Goal: Task Accomplishment & Management: Manage account settings

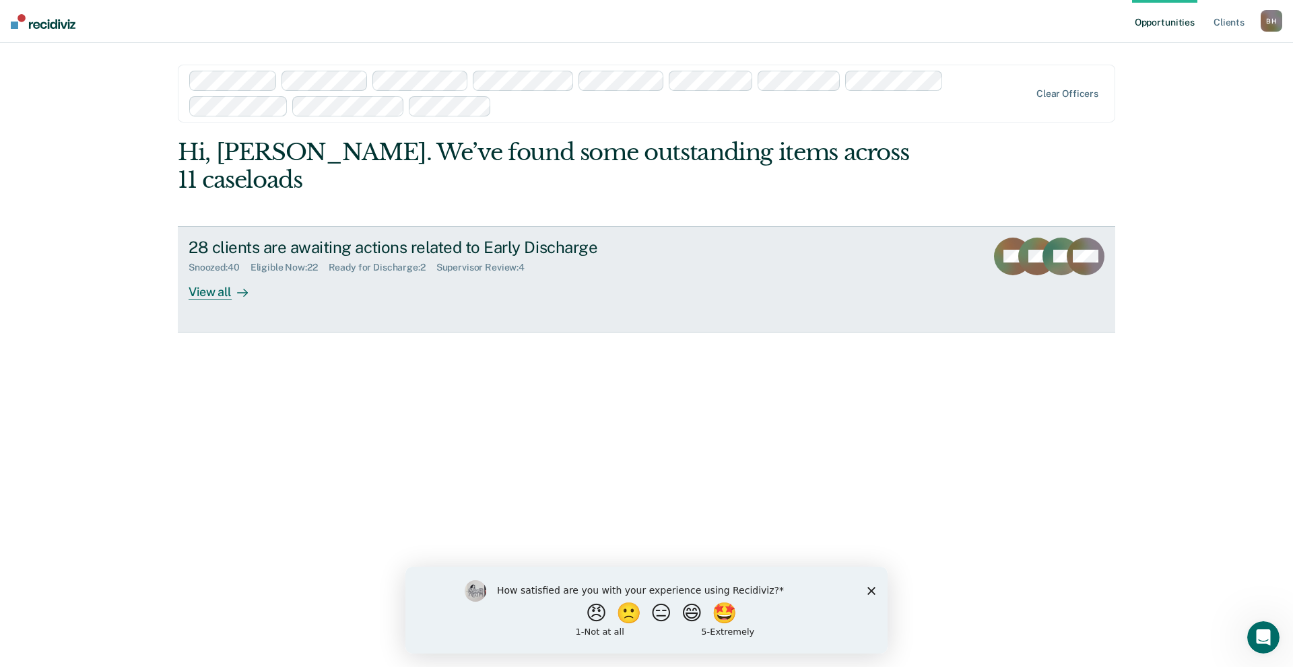
click at [375, 262] on div "Ready for Discharge : 2" at bounding box center [383, 267] width 108 height 11
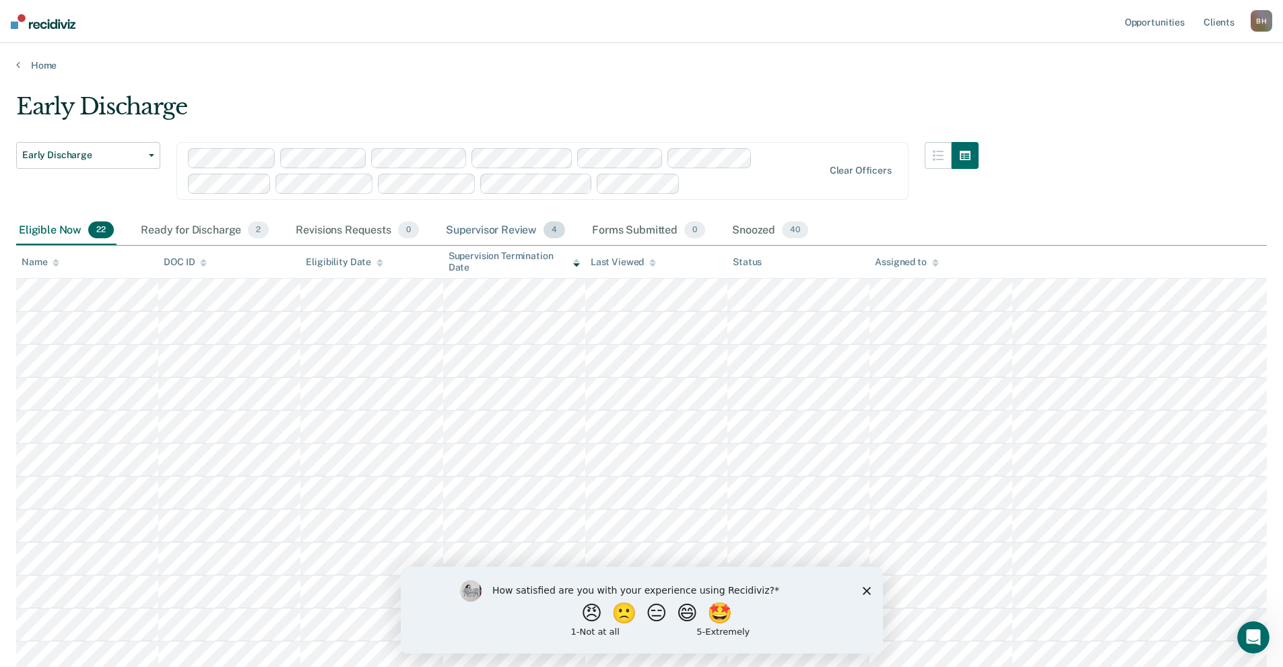
click at [515, 232] on div "Supervisor Review 4" at bounding box center [505, 231] width 125 height 30
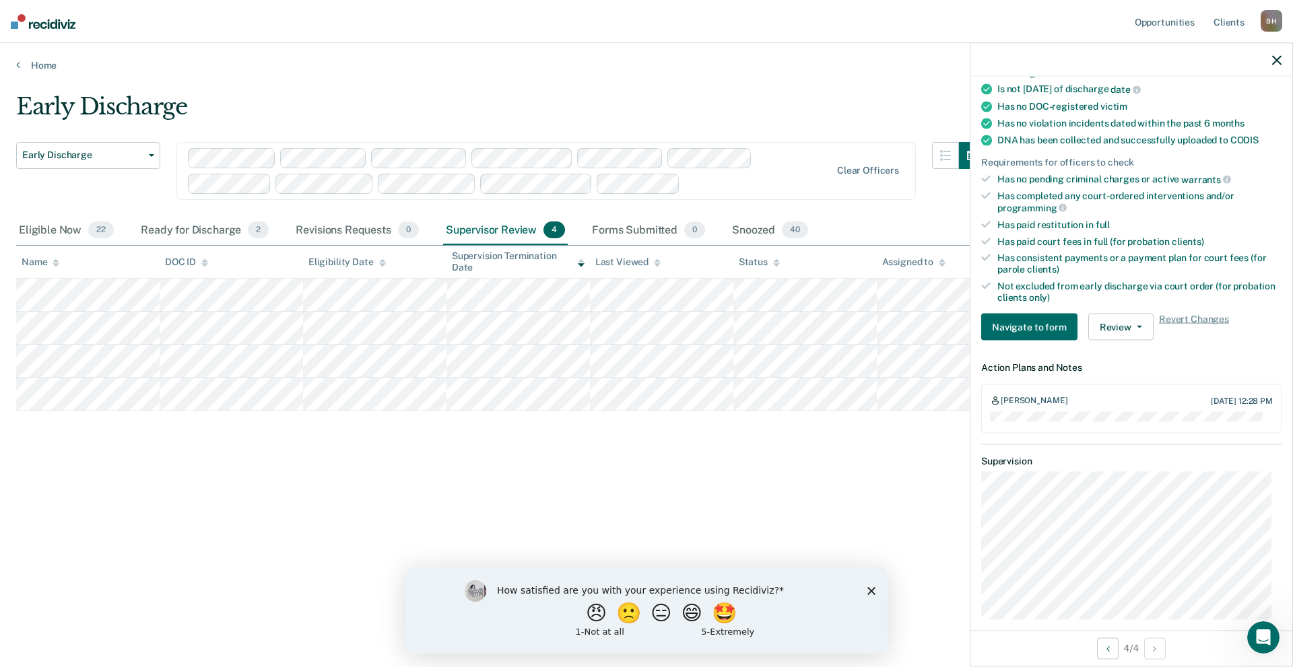
scroll to position [269, 0]
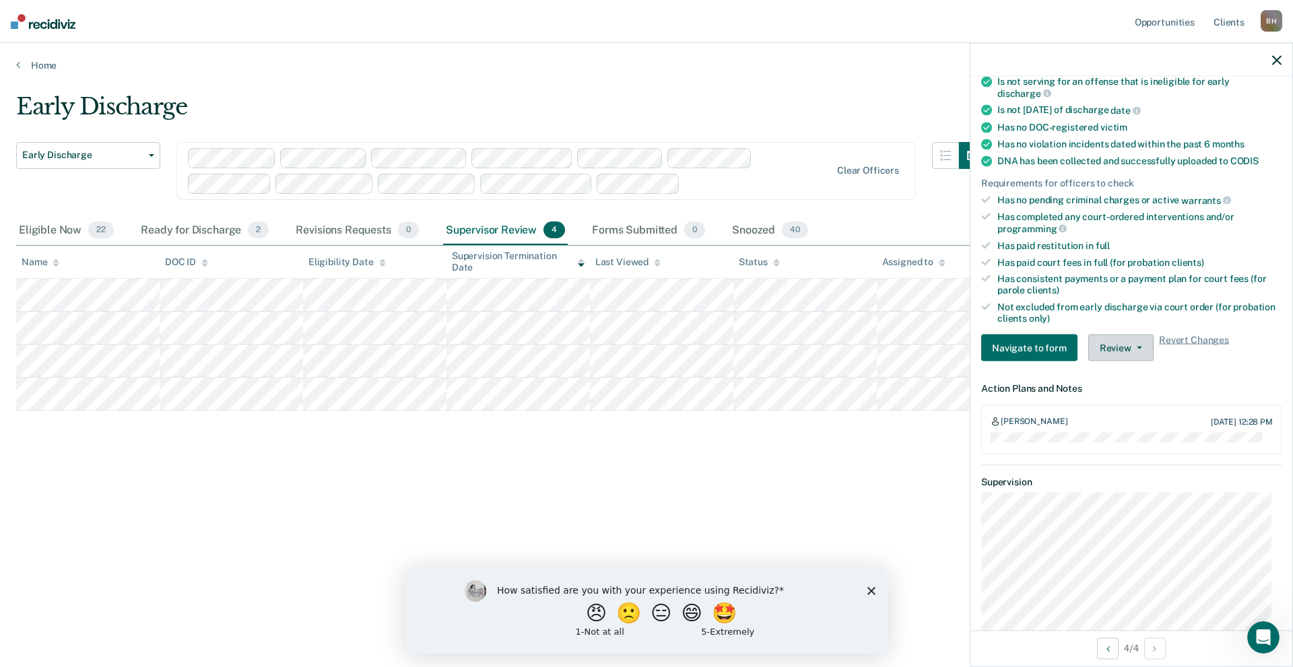
click at [1130, 357] on button "Review" at bounding box center [1120, 348] width 65 height 27
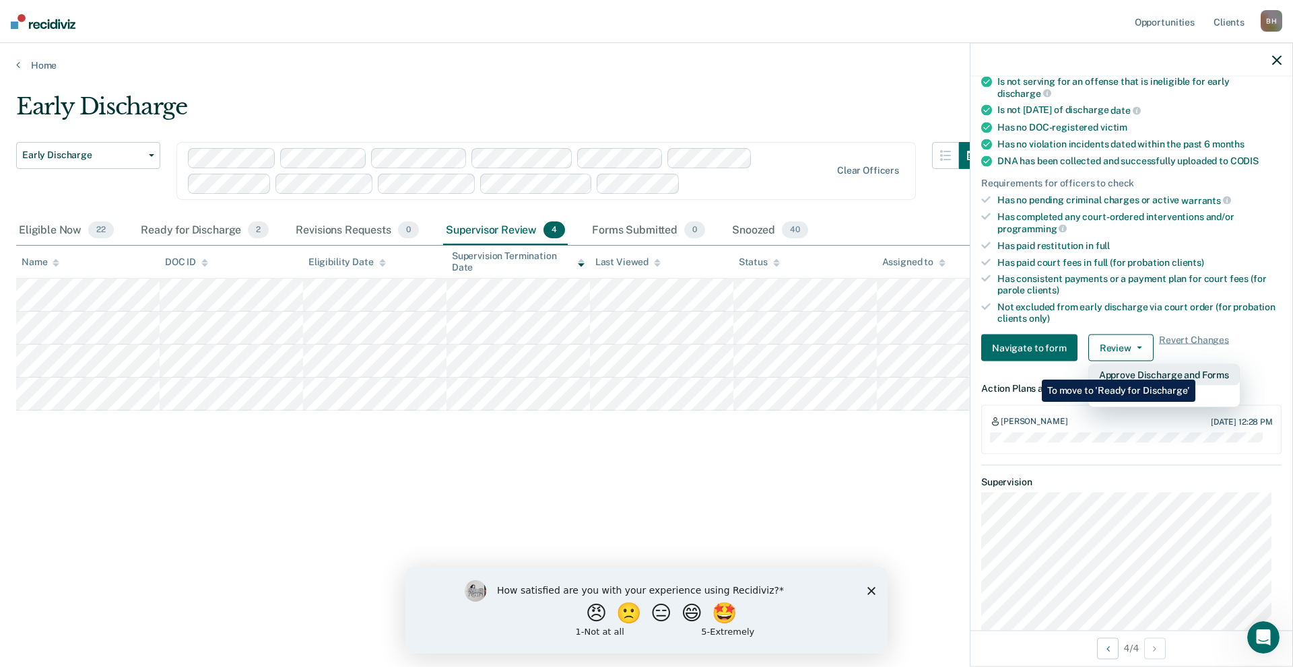
click at [1195, 370] on button "Approve Discharge and Forms" at bounding box center [1163, 375] width 151 height 22
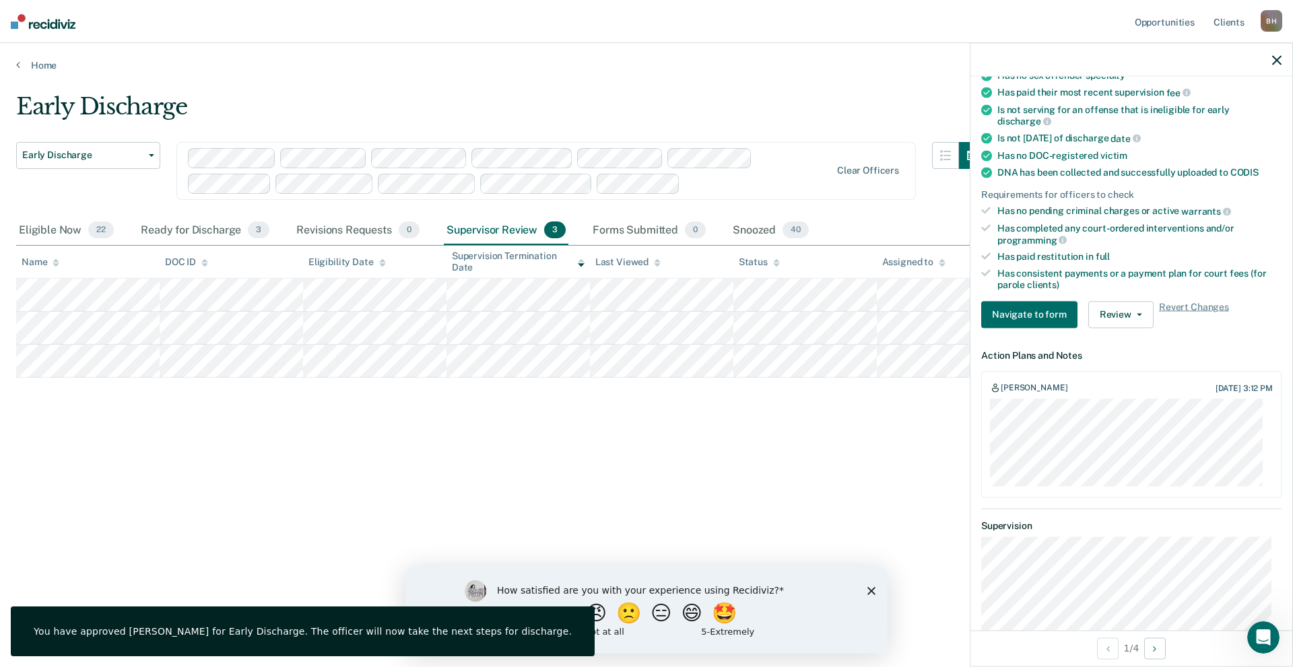
scroll to position [298, 0]
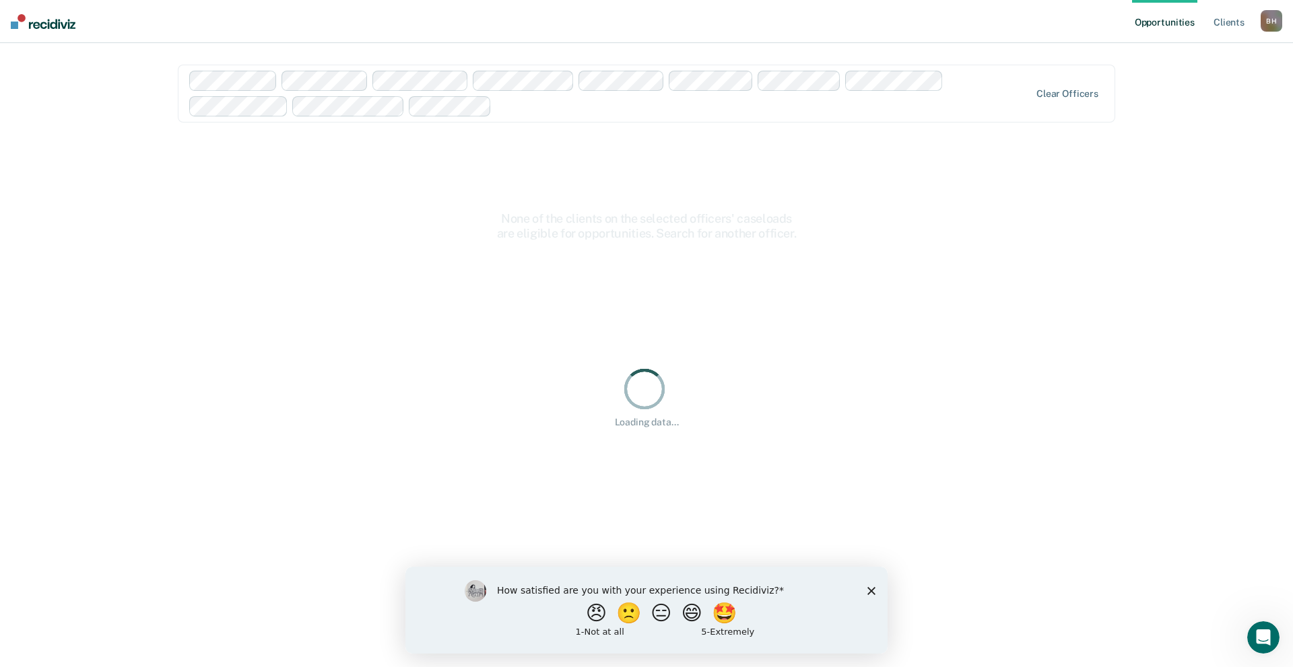
click at [862, 587] on div "How satisfied are you with your experience using Recidiviz? 😠 🙁 😑 😄 🤩 1 - Not a…" at bounding box center [646, 609] width 482 height 87
click at [871, 585] on div "How satisfied are you with your experience using Recidiviz? 😠 🙁 😑 😄 🤩 1 - Not a…" at bounding box center [646, 609] width 482 height 87
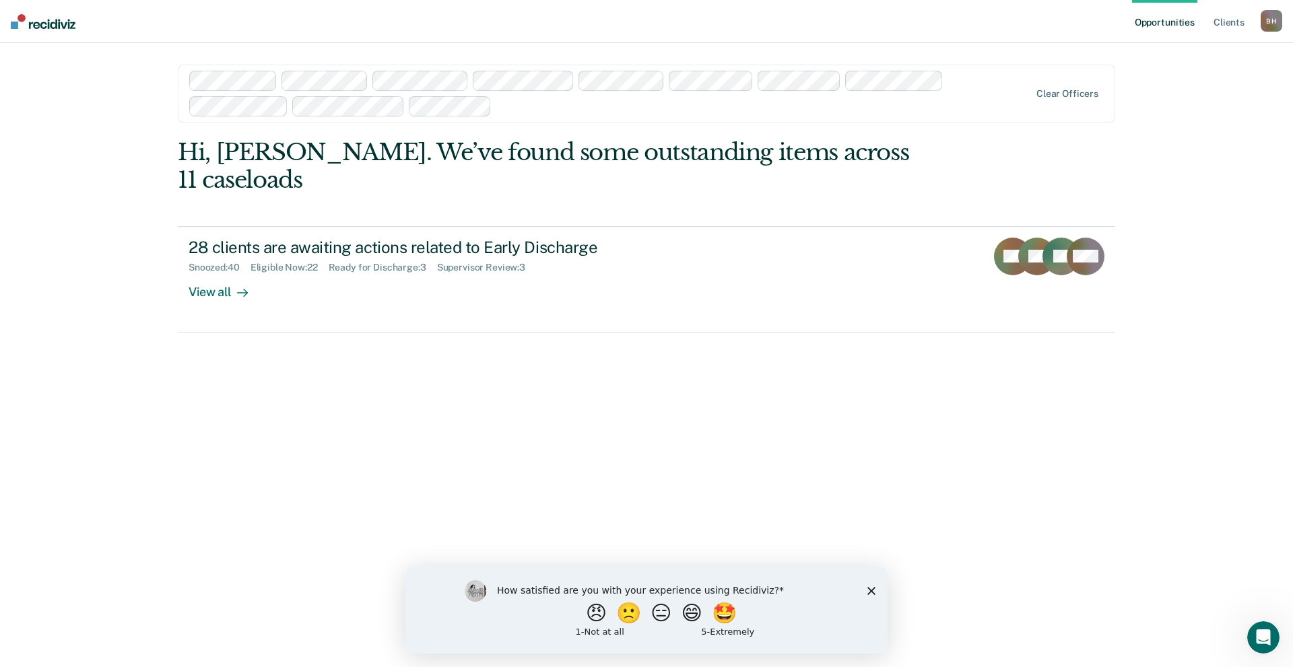
click at [872, 589] on polygon "Close survey" at bounding box center [871, 590] width 8 height 8
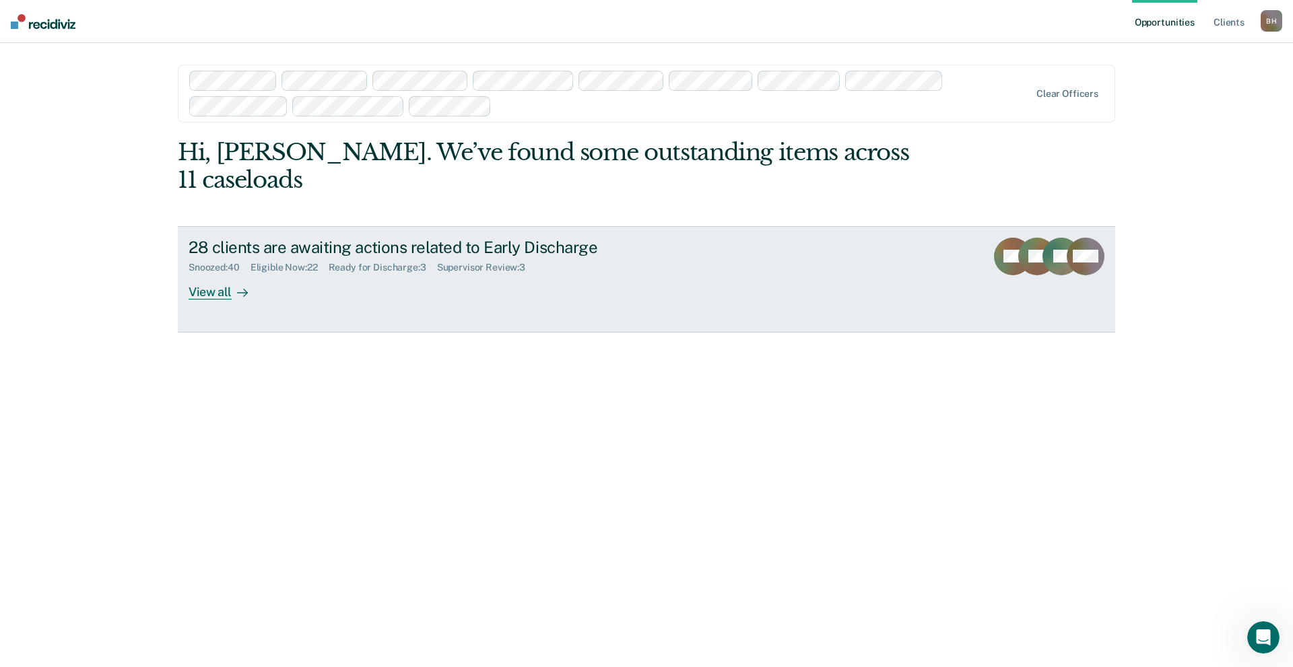
click at [320, 238] on div "28 clients are awaiting actions related to Early Discharge" at bounding box center [425, 248] width 473 height 20
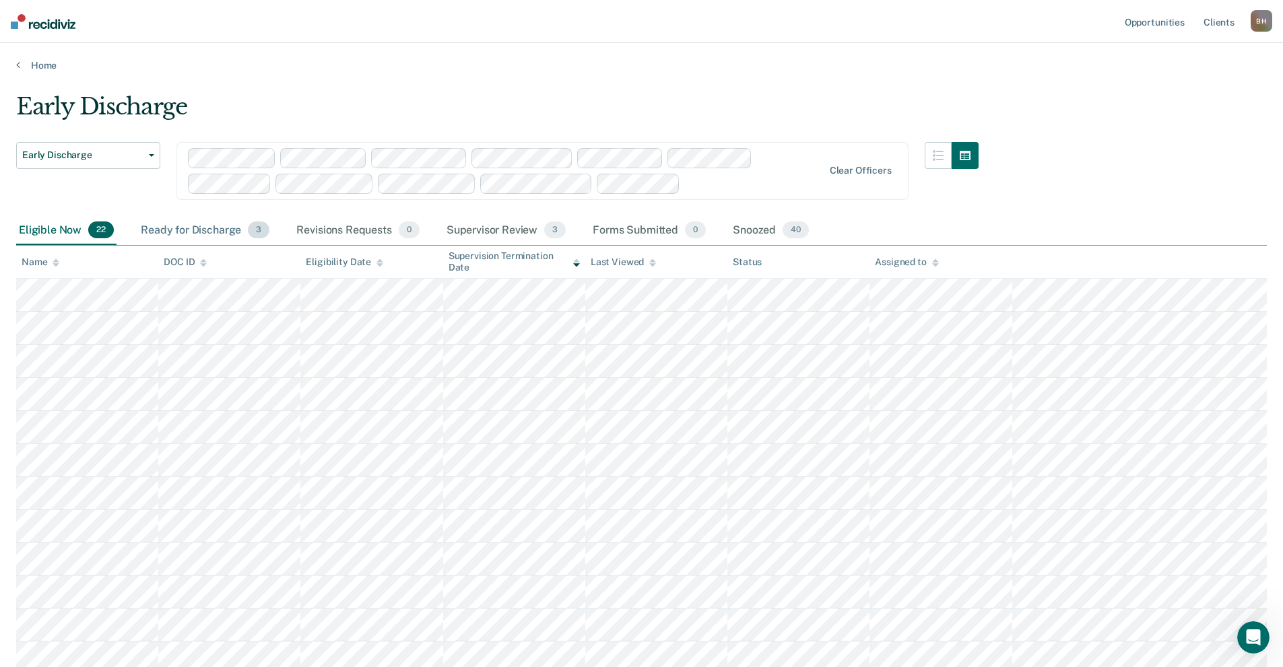
click at [215, 230] on div "Ready for Discharge 3" at bounding box center [205, 231] width 134 height 30
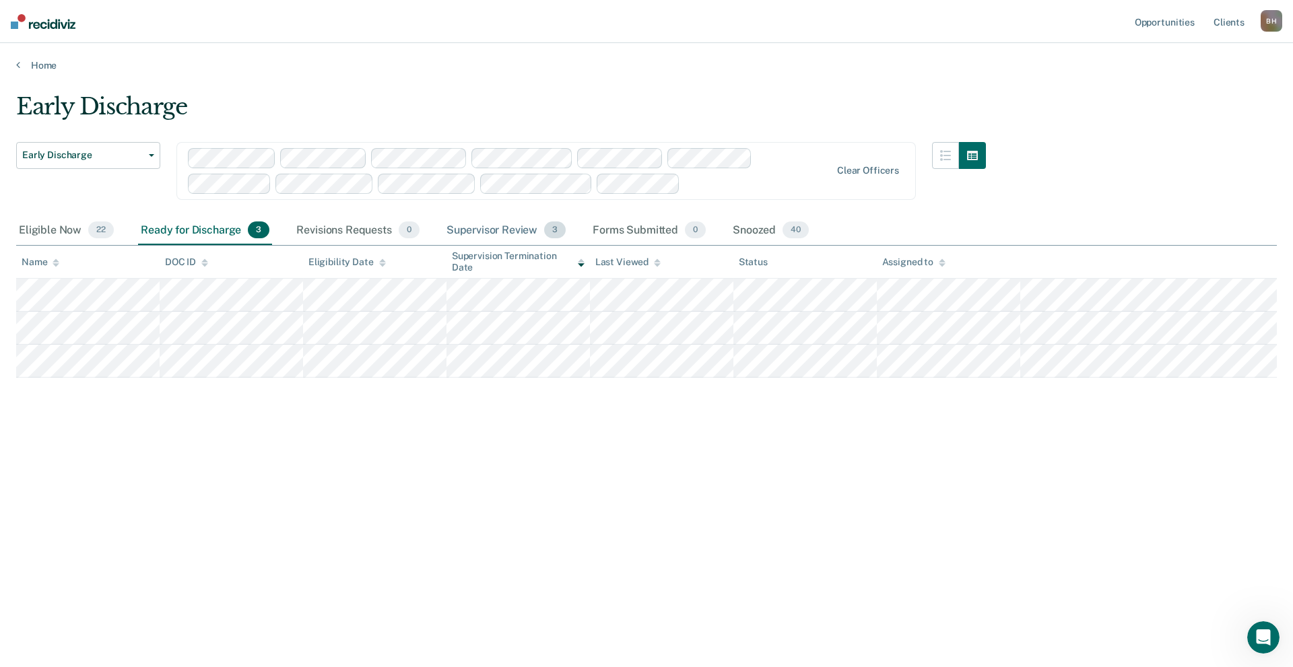
click at [494, 230] on div "Supervisor Review 3" at bounding box center [506, 231] width 125 height 30
click at [62, 224] on div "Eligible Now 22" at bounding box center [66, 231] width 100 height 30
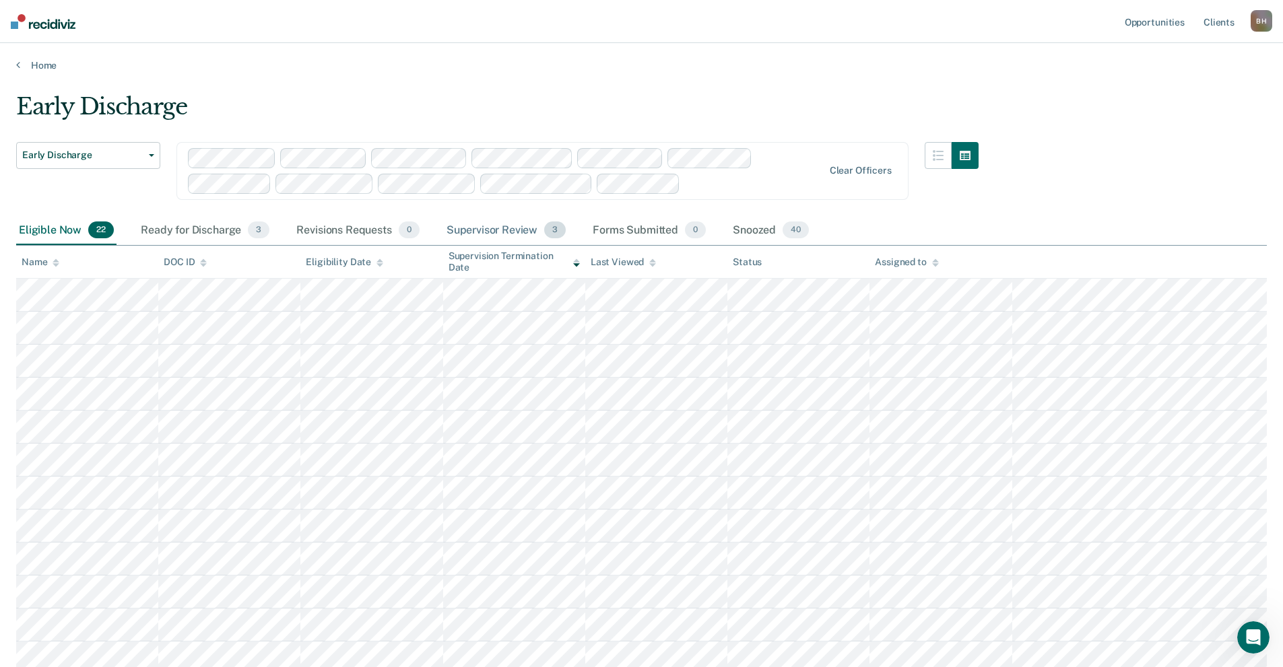
click at [496, 228] on div "Supervisor Review 3" at bounding box center [506, 231] width 125 height 30
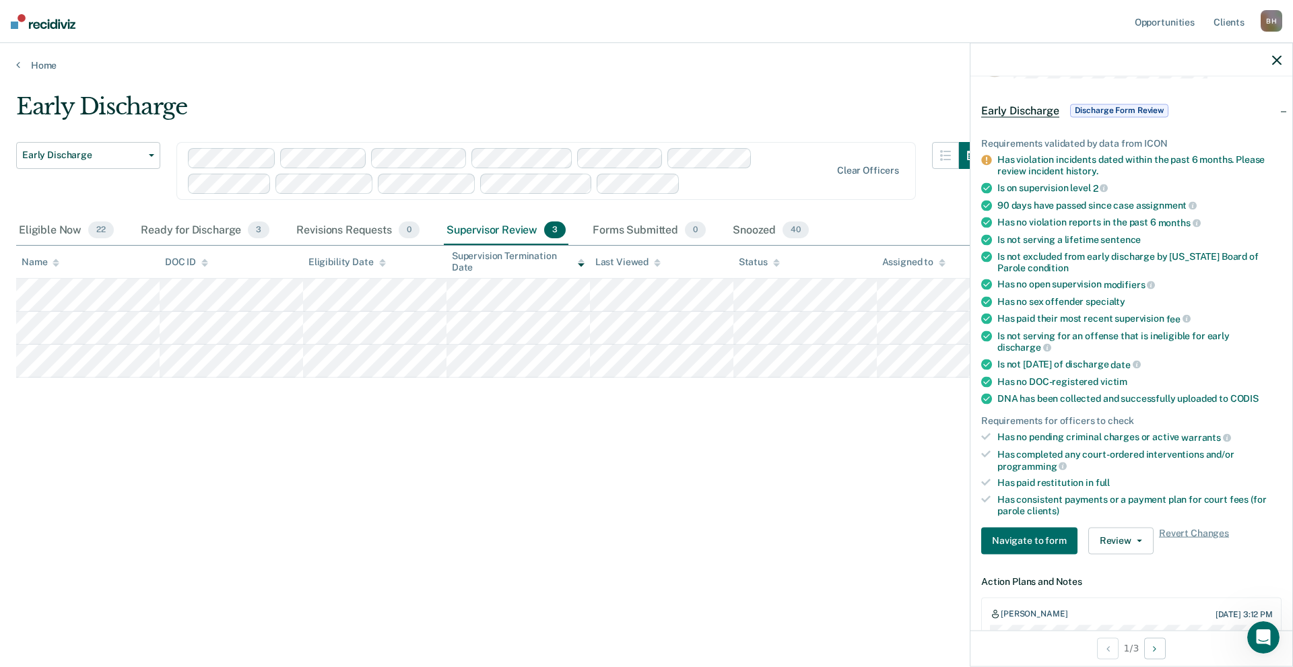
scroll to position [67, 0]
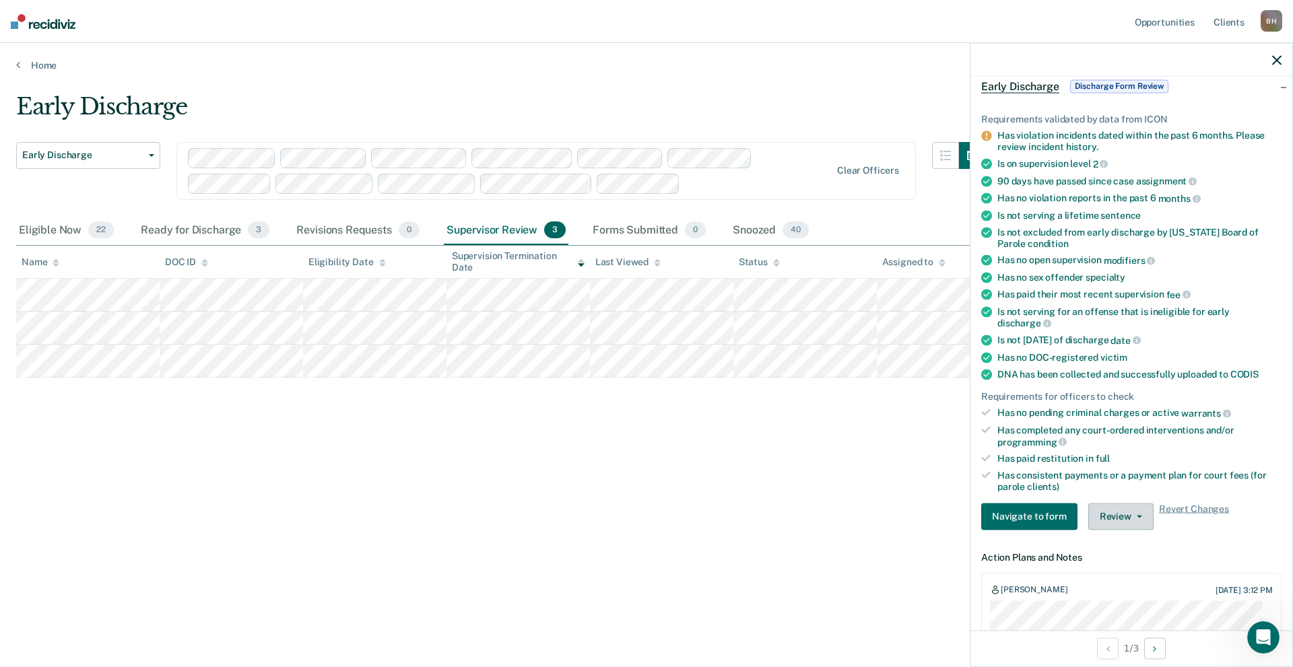
click at [1130, 518] on button "Review" at bounding box center [1120, 516] width 65 height 27
click at [763, 504] on div "Early Discharge Early Discharge Early Discharge Clear officers Eligible Now 22 …" at bounding box center [646, 329] width 1260 height 473
click at [175, 232] on div "Ready for Discharge 3" at bounding box center [205, 231] width 134 height 30
drag, startPoint x: 1037, startPoint y: 60, endPoint x: 978, endPoint y: 61, distance: 58.6
click at [978, 61] on div at bounding box center [1131, 60] width 322 height 34
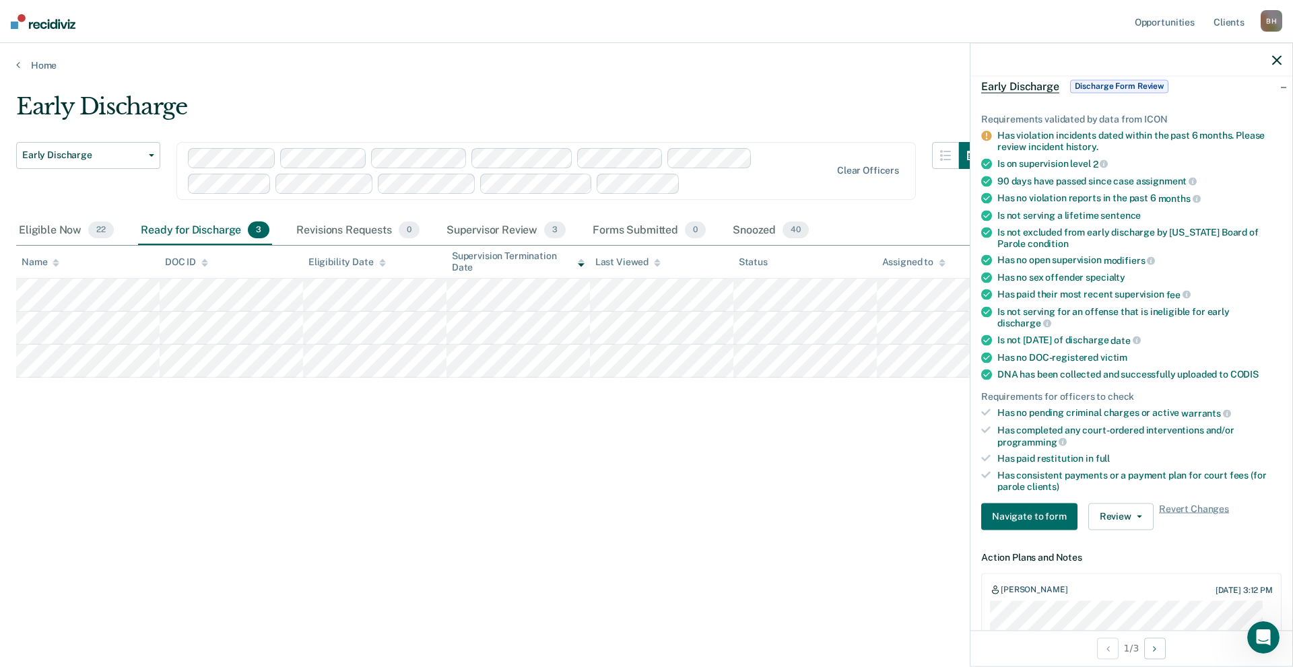
click at [1283, 59] on div at bounding box center [1131, 60] width 322 height 34
click at [1279, 65] on div at bounding box center [1131, 60] width 322 height 34
